Goal: Task Accomplishment & Management: Manage account settings

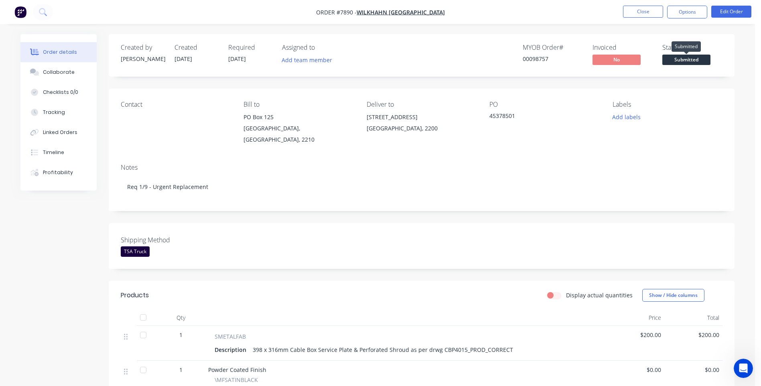
click at [686, 59] on span "Submitted" at bounding box center [686, 60] width 48 height 10
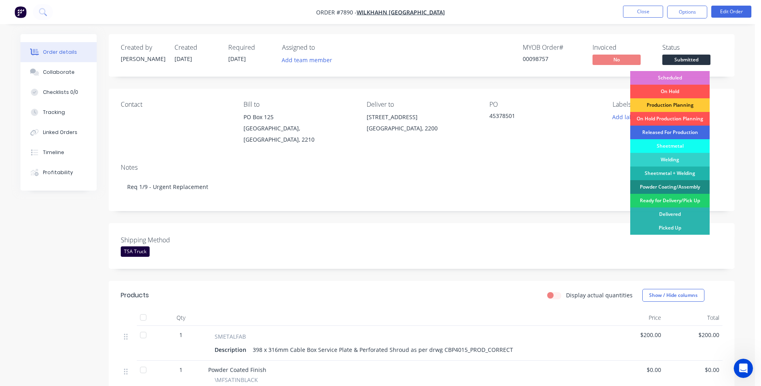
click at [663, 129] on div "Released For Production" at bounding box center [669, 133] width 79 height 14
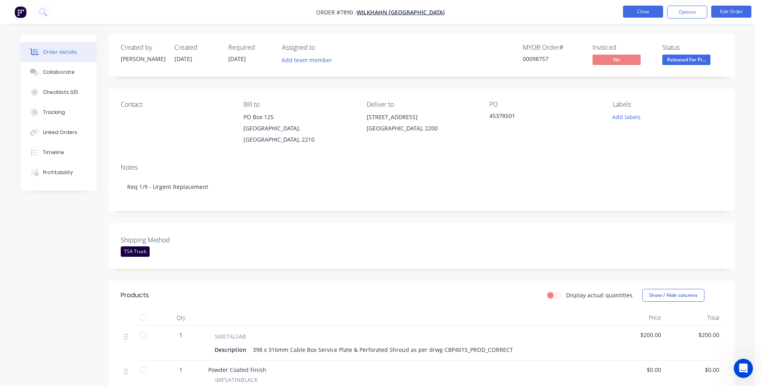
click at [648, 14] on button "Close" at bounding box center [643, 12] width 40 height 12
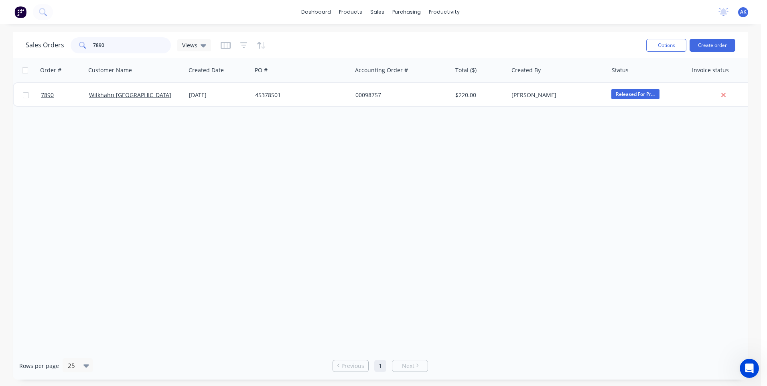
drag, startPoint x: 112, startPoint y: 46, endPoint x: 73, endPoint y: 51, distance: 39.6
click at [73, 51] on div "7890" at bounding box center [121, 45] width 100 height 16
type input "98727"
click at [312, 12] on link "dashboard" at bounding box center [316, 12] width 38 height 12
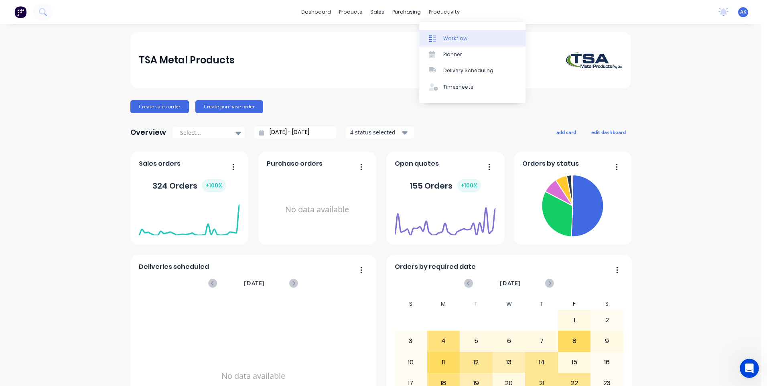
click at [456, 42] on div "Workflow" at bounding box center [455, 38] width 24 height 7
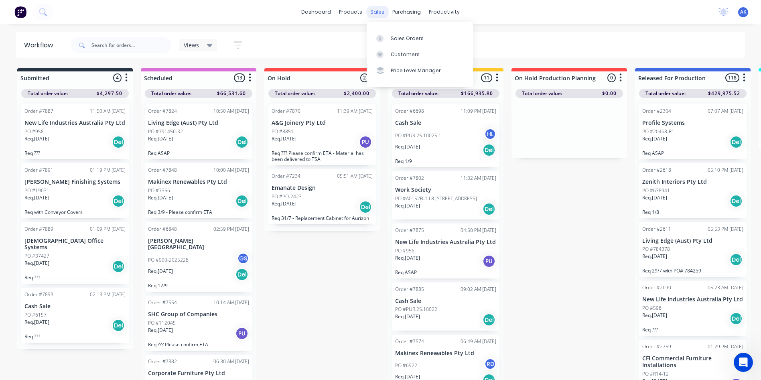
click at [373, 11] on div "sales" at bounding box center [377, 12] width 22 height 12
click at [314, 14] on link "dashboard" at bounding box center [316, 12] width 38 height 12
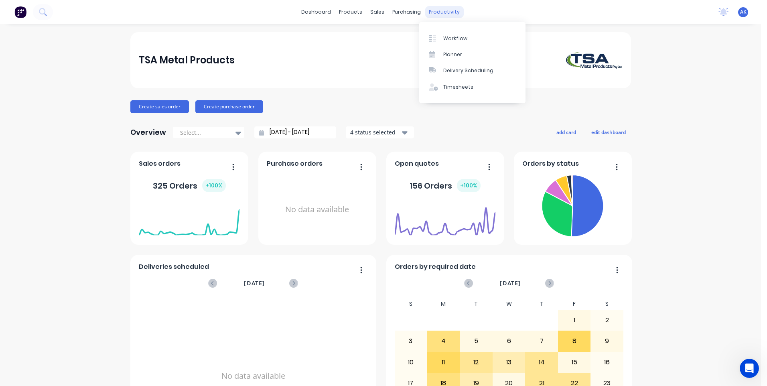
click at [444, 11] on div "productivity" at bounding box center [444, 12] width 39 height 12
click at [455, 37] on div "Workflow" at bounding box center [455, 38] width 24 height 7
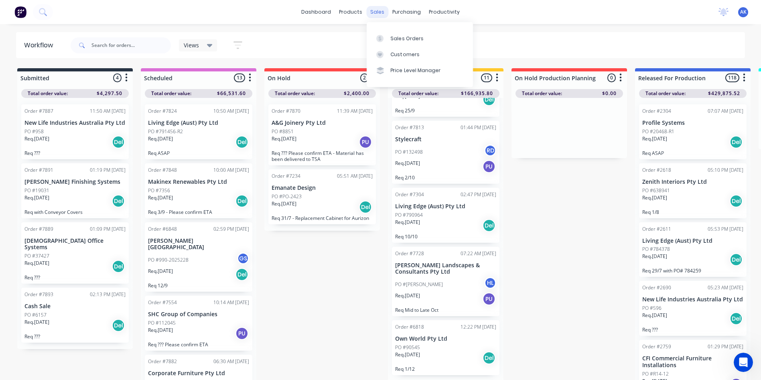
click at [380, 11] on div "sales" at bounding box center [377, 12] width 22 height 12
click at [403, 37] on div "Sales Orders" at bounding box center [407, 38] width 33 height 7
